Goal: Information Seeking & Learning: Learn about a topic

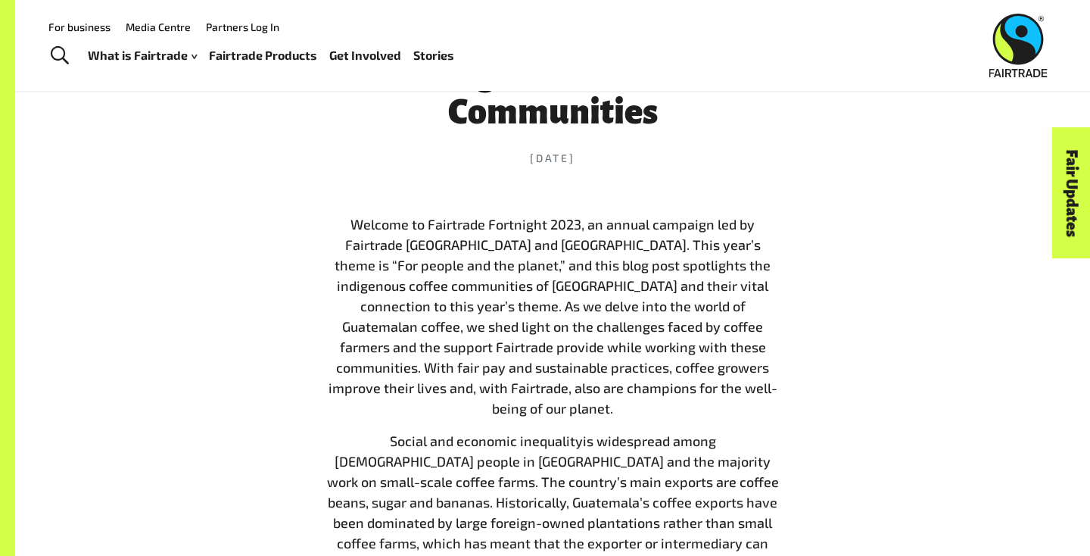
scroll to position [682, 0]
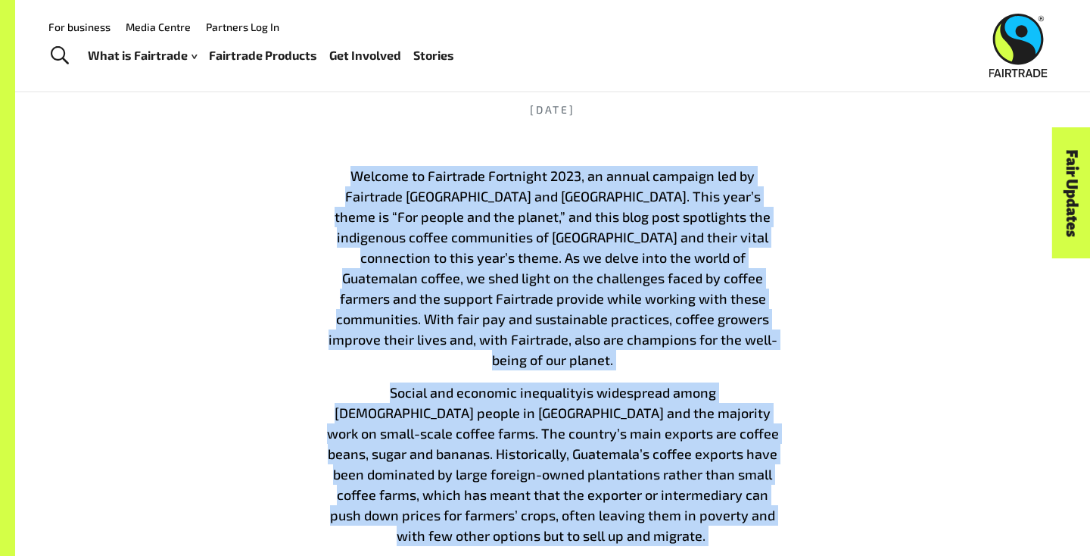
drag, startPoint x: 346, startPoint y: 171, endPoint x: 766, endPoint y: 527, distance: 550.4
copy div "Loremip do Sitametco Adipiscin 0246, el seddoe temporin utl et Doloremag Aliqua…"
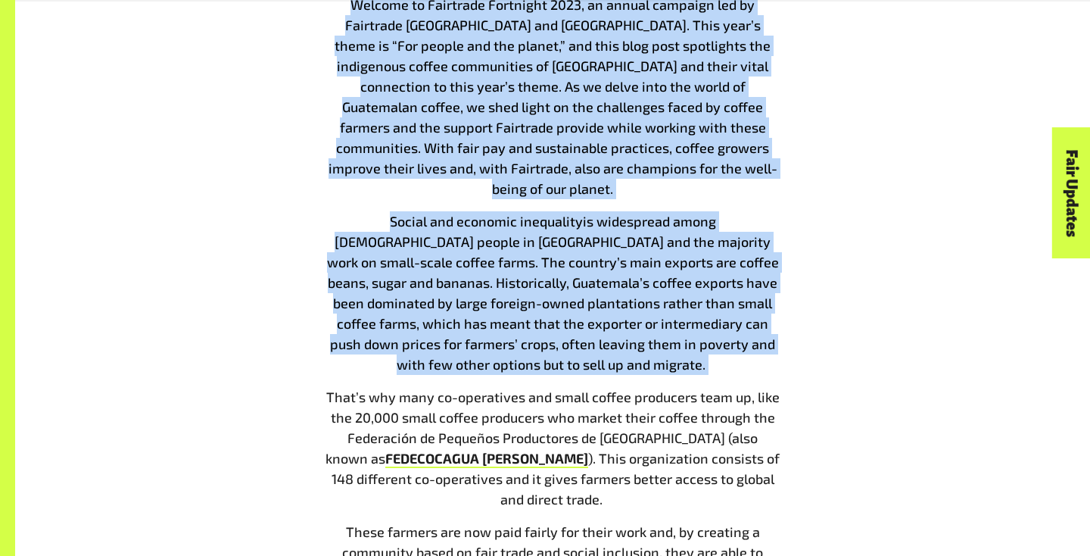
click at [558, 331] on p "Social and economic inequality is widespread among [DEMOGRAPHIC_DATA] people in…" at bounding box center [552, 292] width 454 height 163
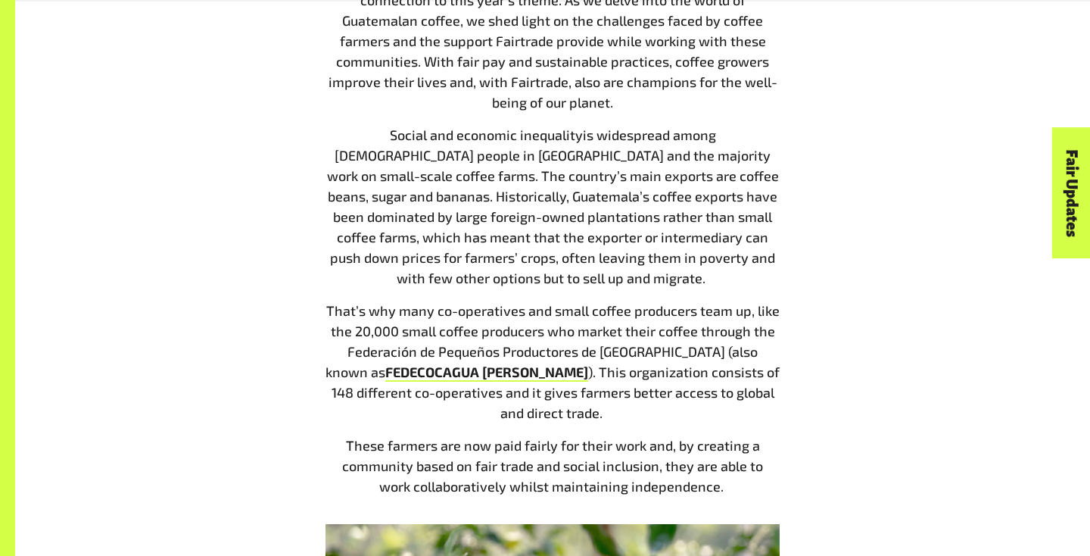
scroll to position [992, 0]
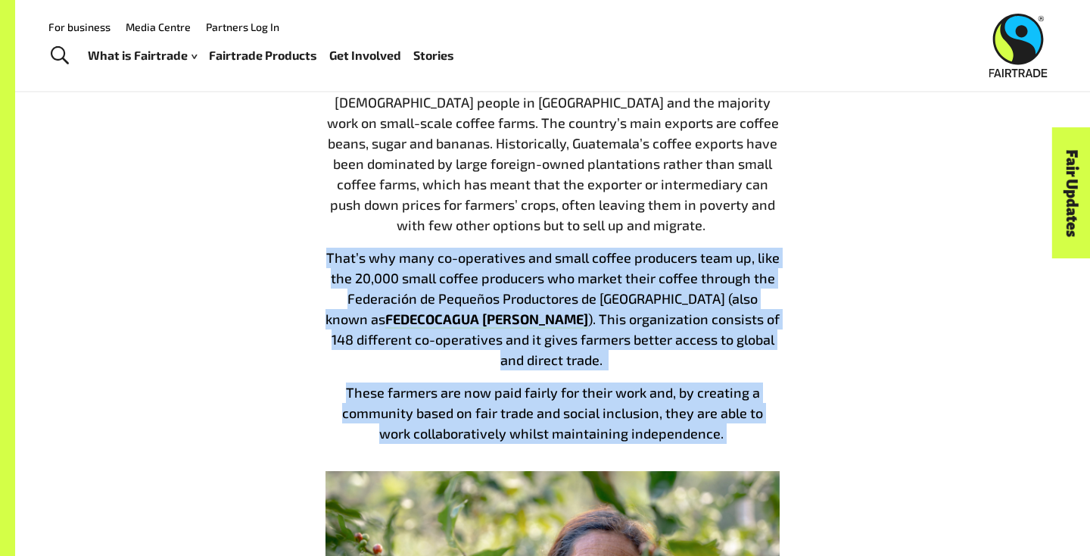
drag, startPoint x: 327, startPoint y: 236, endPoint x: 712, endPoint y: 391, distance: 415.3
copy div "That’s why many co-operatives and small coffee producers team up, like the 20,0…"
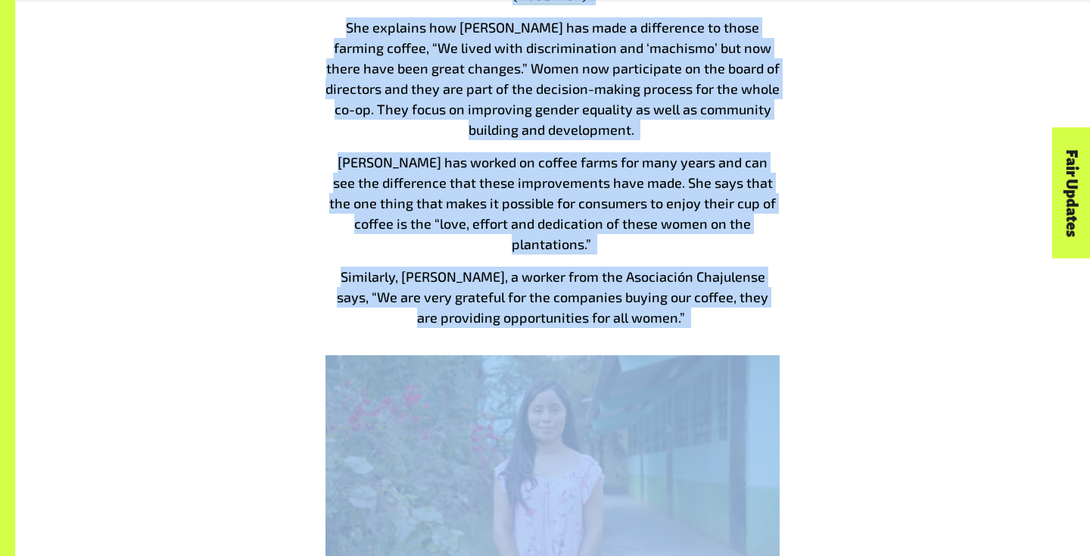
scroll to position [2129, 0]
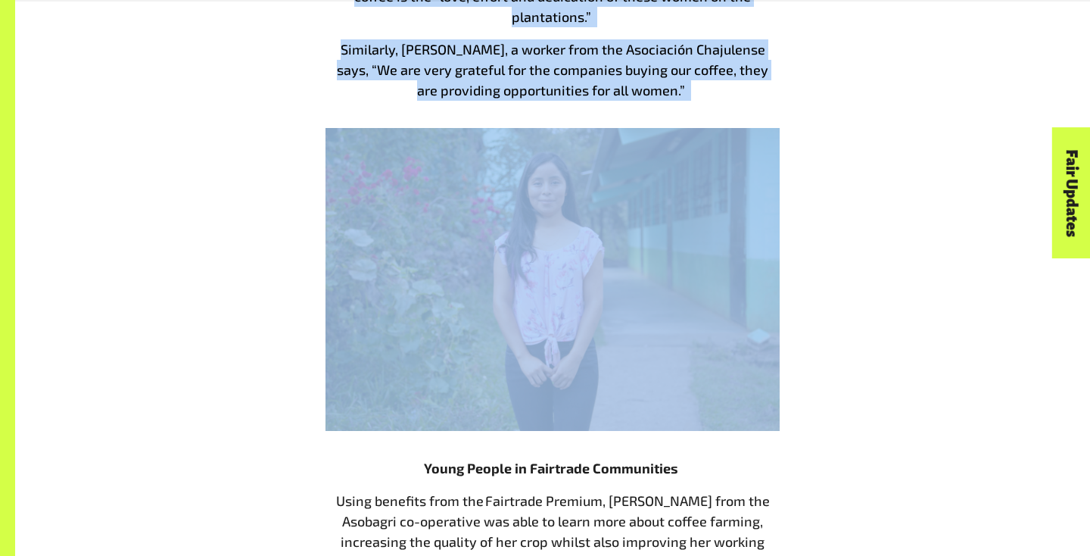
drag, startPoint x: 331, startPoint y: 181, endPoint x: 773, endPoint y: 15, distance: 472.8
click at [773, 15] on div "Welcome to Fairtrade Fortnight 2023, an annual campaign led by Fairtrade [GEOGR…" at bounding box center [552, 256] width 454 height 3075
copy div "Loremipsu’d Sitamet consect Adipiscing Elits do Eiusmodte Incididu ut Labor Etd…"
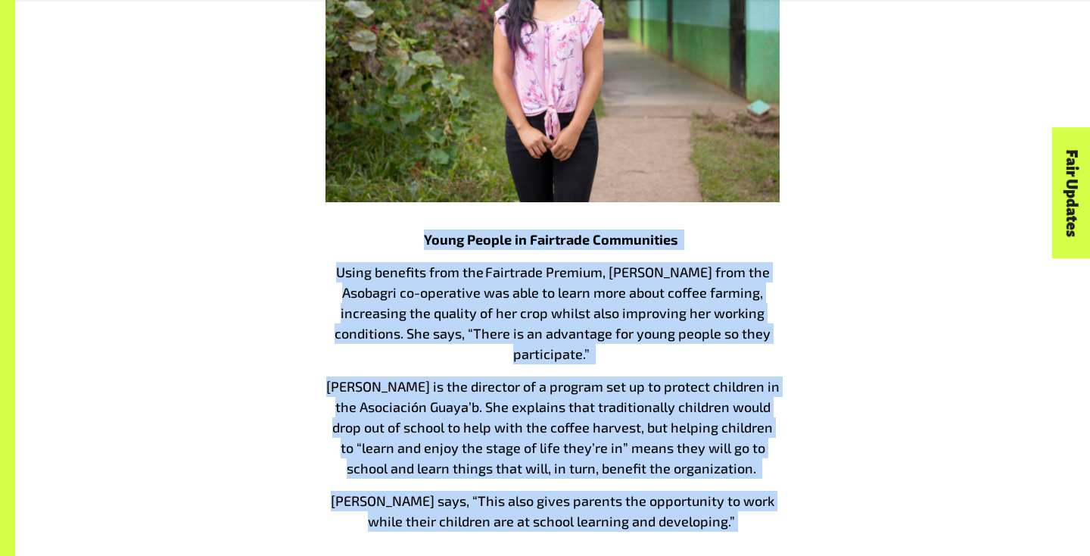
drag, startPoint x: 401, startPoint y: 133, endPoint x: 736, endPoint y: 411, distance: 434.8
click at [736, 411] on div "Welcome to Fairtrade Fortnight 2023, an annual campaign led by Fairtrade [GEOGR…" at bounding box center [552, 27] width 454 height 3075
copy div "Young People in Fairtrade Communities Using benefits from the Fairtrade Premium…"
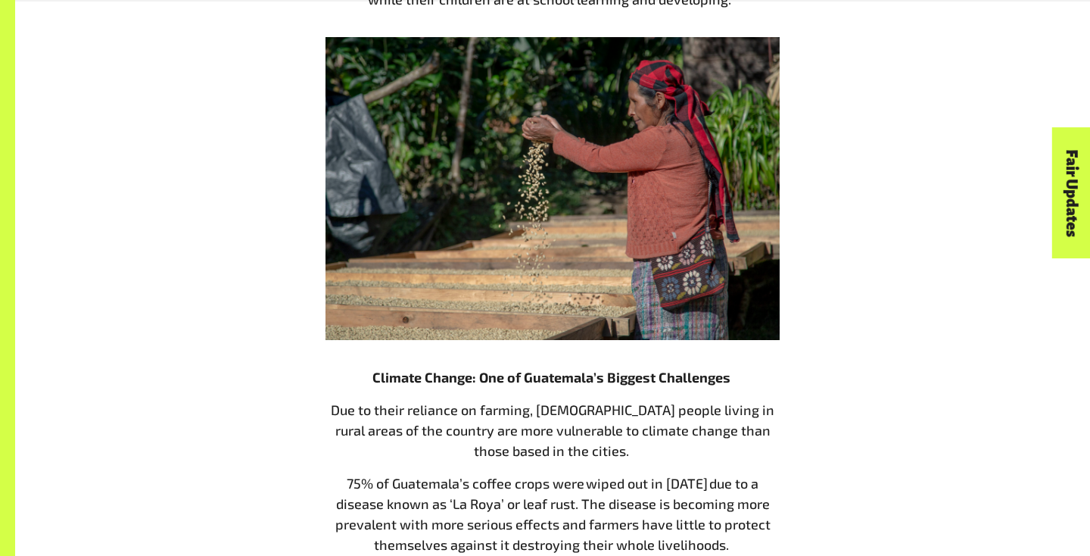
click at [702, 367] on p "Climate Change: One of Guatemala’s Biggest Challenges" at bounding box center [552, 377] width 454 height 20
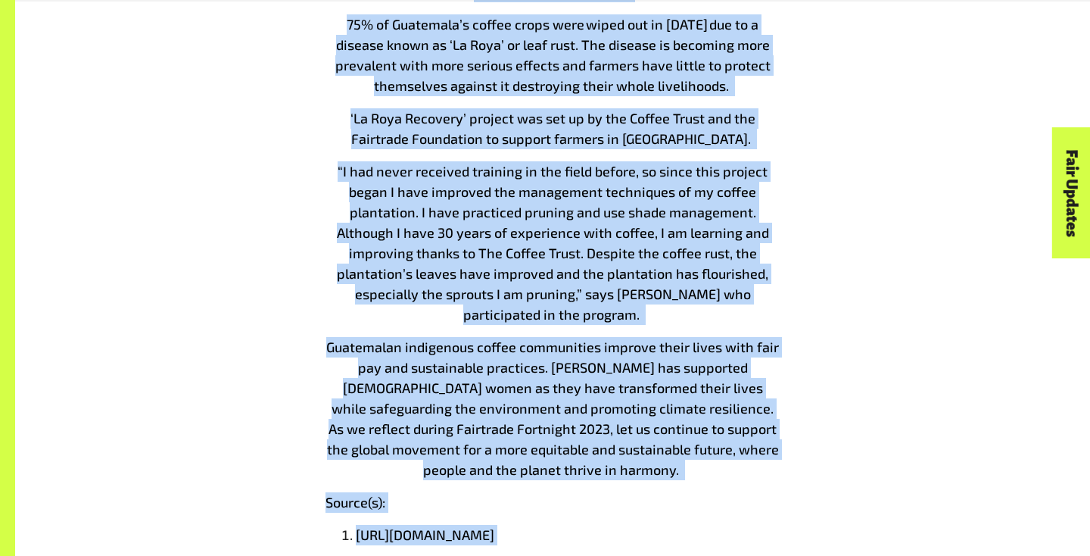
scroll to position [3376, 0]
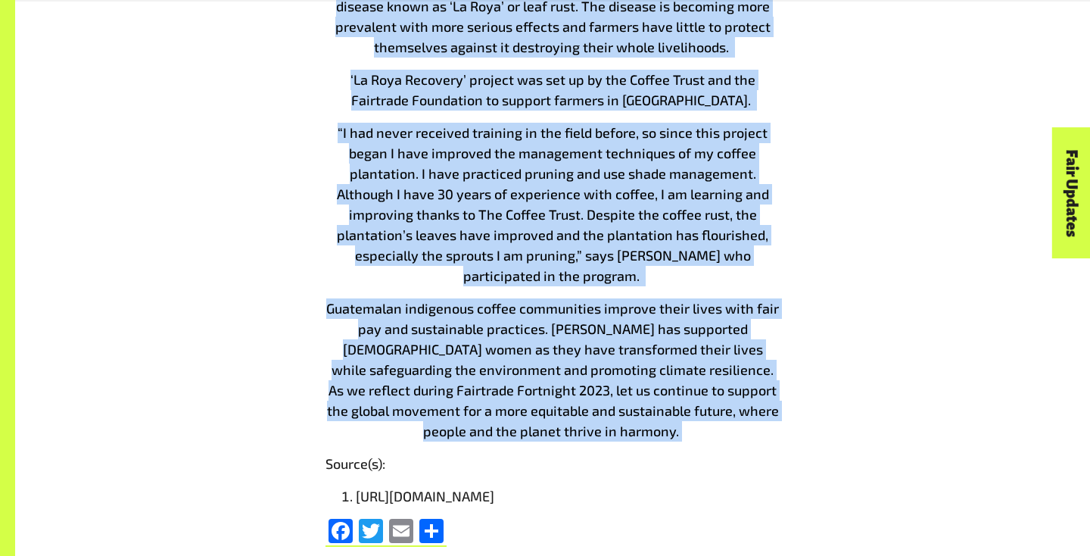
drag, startPoint x: 345, startPoint y: 270, endPoint x: 727, endPoint y: 328, distance: 386.6
copy div "Loremip Dolors: Ame co Adipiscin’e Seddoei Temporinci Utl et dolor magnaali en …"
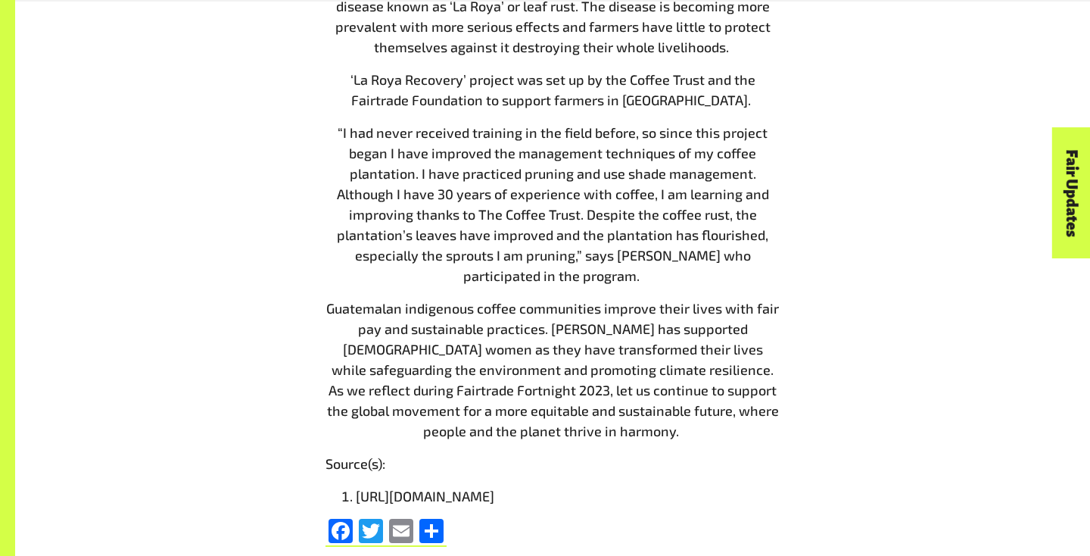
click at [702, 172] on p "“I had never received training in the field before, so since this project began…" at bounding box center [552, 204] width 454 height 163
drag, startPoint x: 701, startPoint y: 160, endPoint x: 735, endPoint y: 153, distance: 34.7
click at [735, 153] on span "“I had never received training in the field before, so since this project began…" at bounding box center [553, 204] width 432 height 160
